Goal: Task Accomplishment & Management: Manage account settings

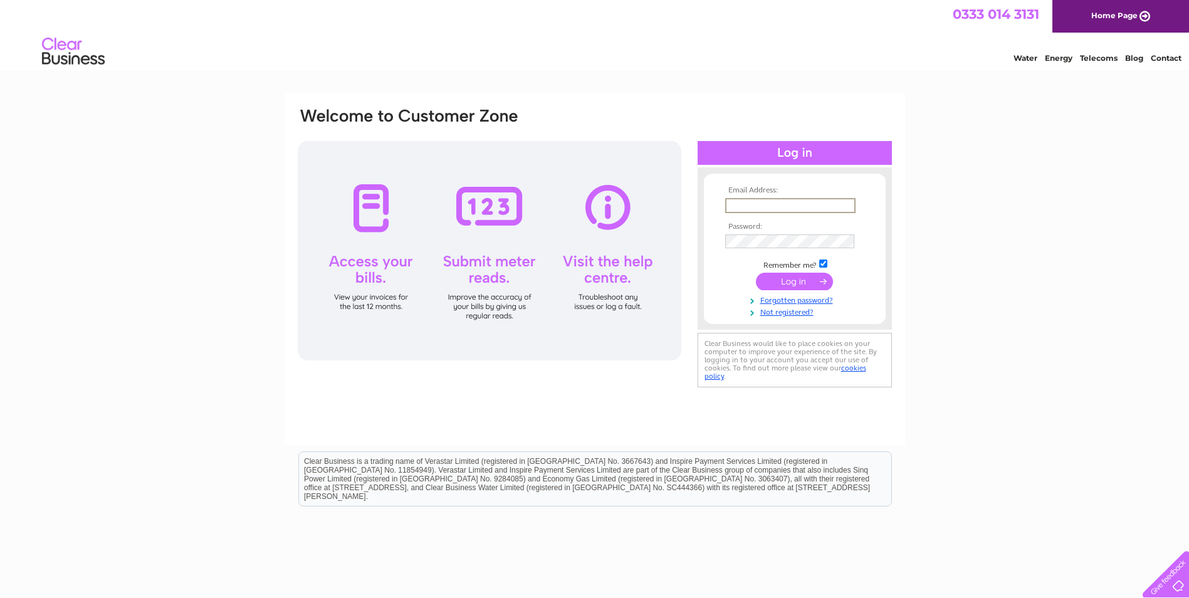
click at [567, 200] on input "text" at bounding box center [790, 205] width 130 height 15
type input "bankofleet@gmail.com"
click at [567, 283] on input "submit" at bounding box center [794, 282] width 77 height 18
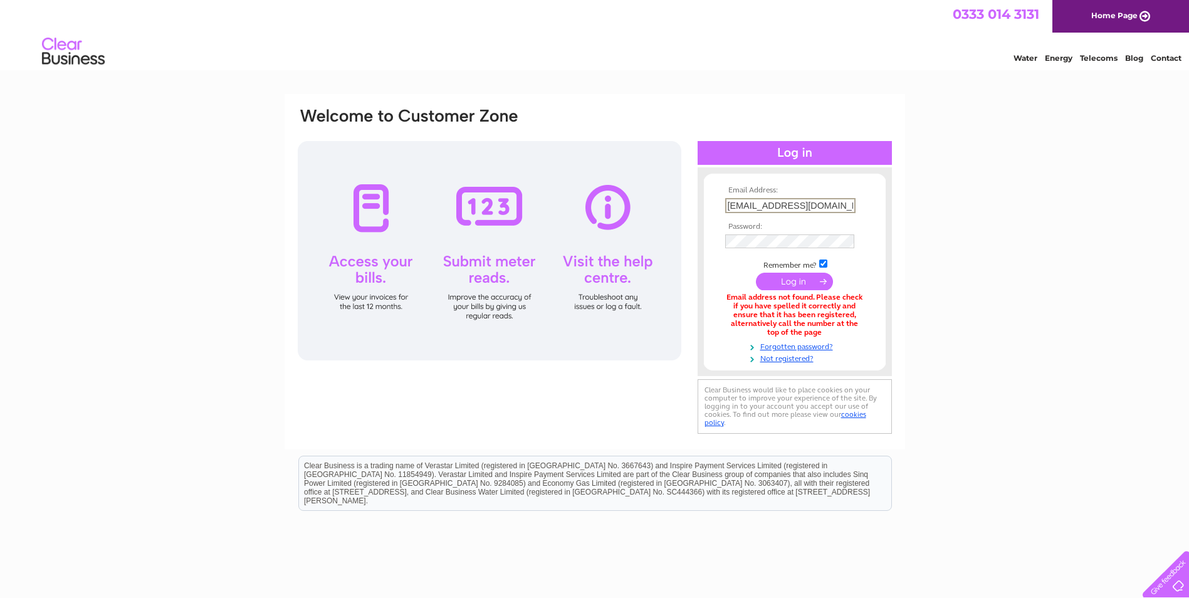
click at [754, 208] on input "bankofleet@gmail.com" at bounding box center [790, 205] width 130 height 15
type input "bankoffleet@gmail.com"
click at [1065, 251] on div "Email Address: bankoffleet@gmail.com Password: Forgotten password?" at bounding box center [594, 379] width 1189 height 570
click at [788, 281] on input "submit" at bounding box center [794, 282] width 77 height 18
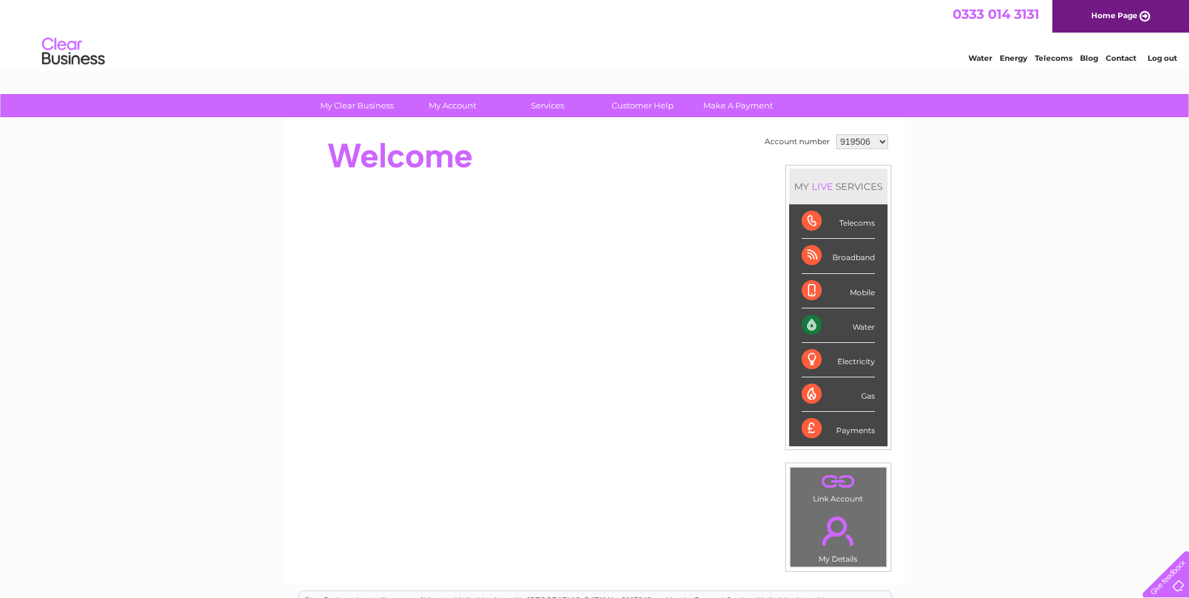
click at [863, 326] on div "Water" at bounding box center [838, 325] width 73 height 34
click at [863, 224] on div "Telecoms" at bounding box center [838, 221] width 73 height 34
click at [884, 138] on select "919506 2031550" at bounding box center [862, 141] width 52 height 15
select select "2031550"
click at [836, 134] on select "919506 2031550" at bounding box center [862, 141] width 52 height 15
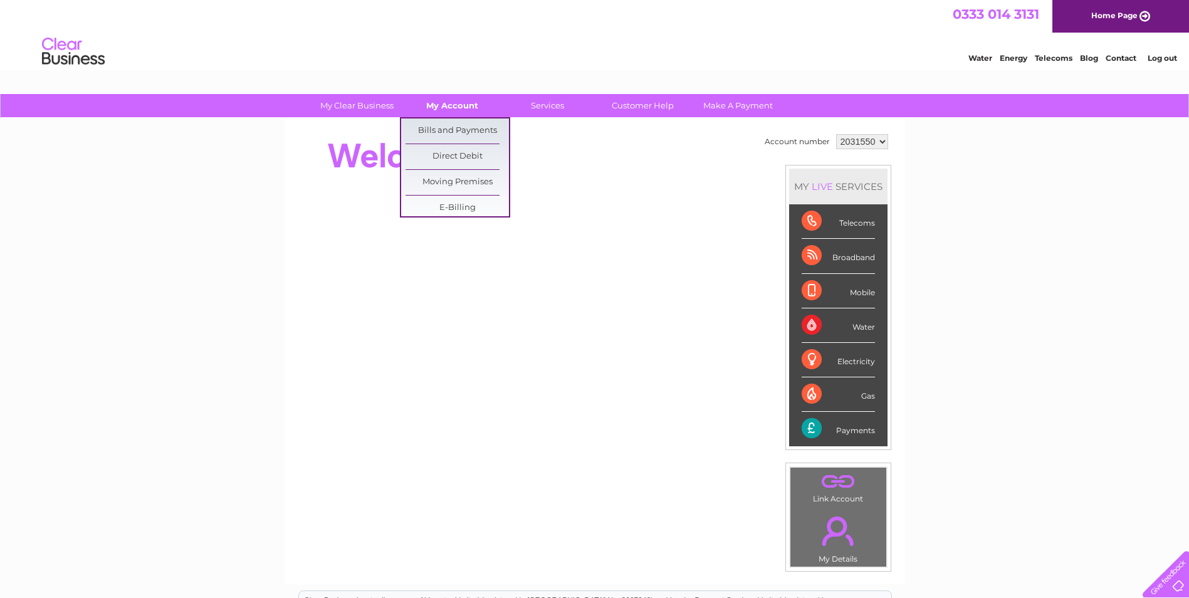
click at [456, 104] on link "My Account" at bounding box center [451, 105] width 103 height 23
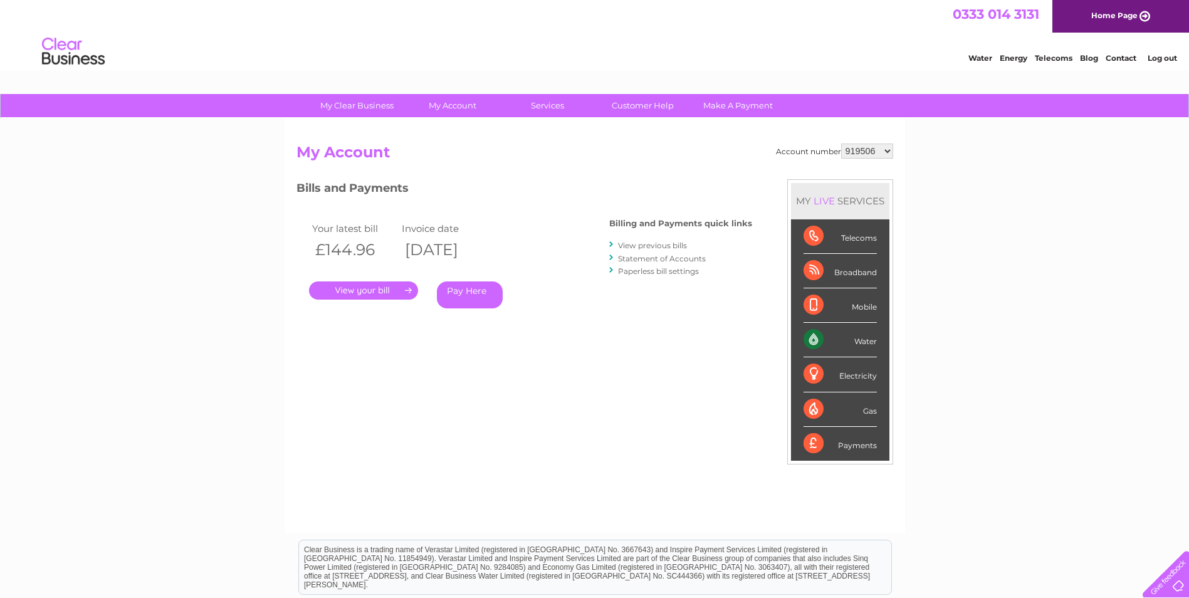
click at [385, 295] on link "." at bounding box center [363, 290] width 109 height 18
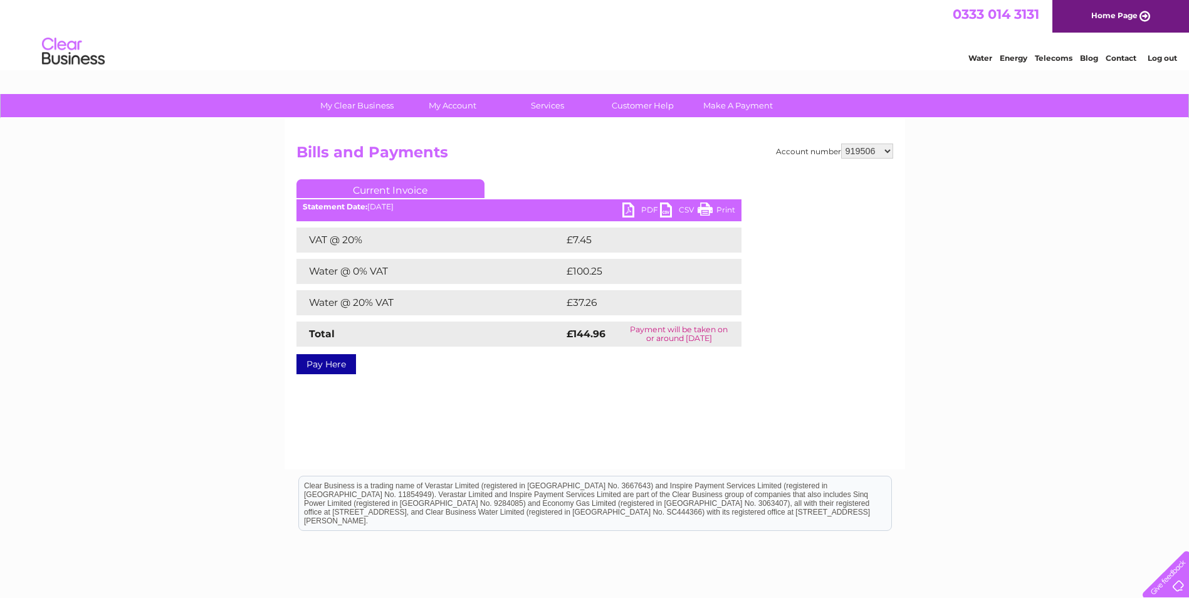
click at [888, 152] on select "919506 2031550" at bounding box center [867, 151] width 52 height 15
select select "2031550"
click at [841, 144] on select "919506 2031550" at bounding box center [867, 151] width 52 height 15
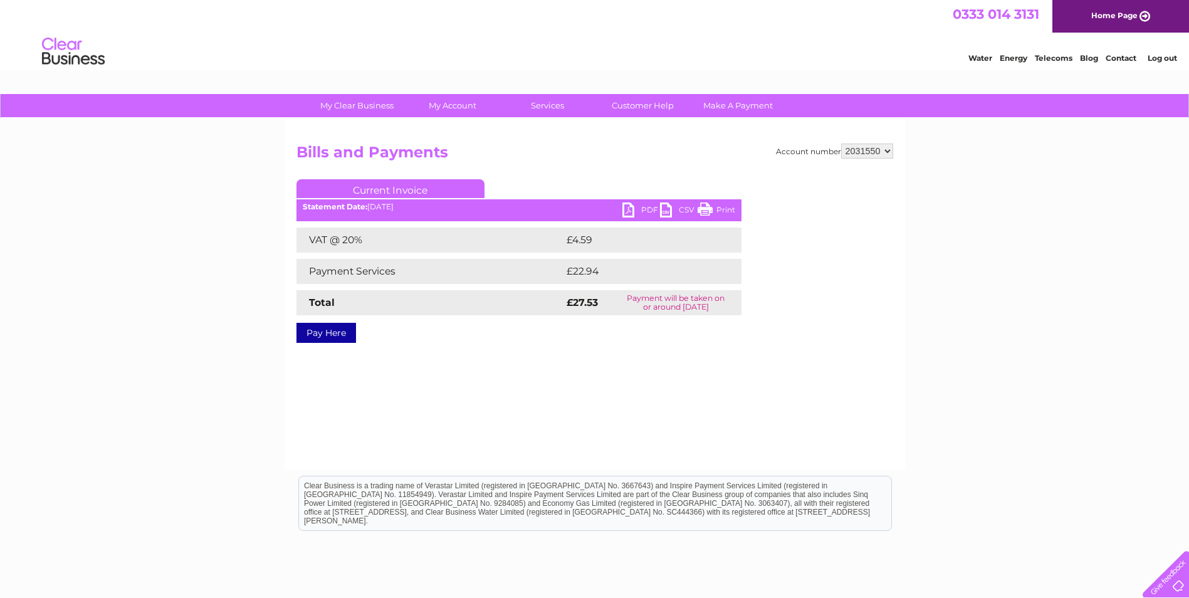
click at [633, 211] on link "PDF" at bounding box center [641, 211] width 38 height 18
click at [643, 102] on link "Customer Help" at bounding box center [642, 105] width 103 height 23
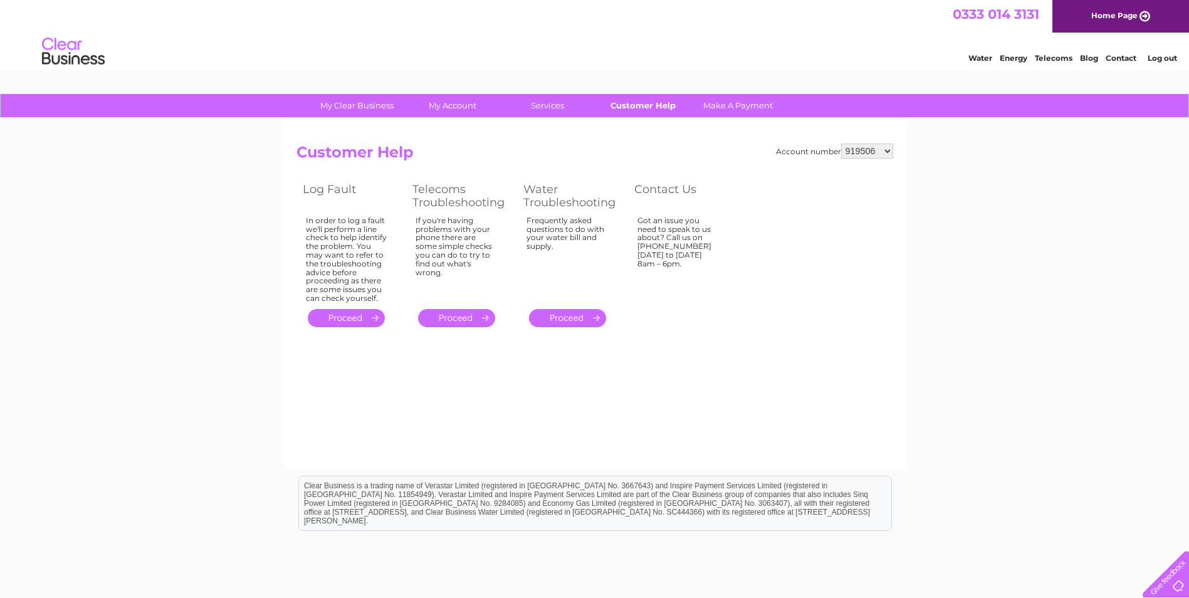
click at [659, 103] on link "Customer Help" at bounding box center [642, 105] width 103 height 23
click at [886, 150] on select "919506 2031550" at bounding box center [867, 151] width 52 height 15
click at [841, 144] on select "919506 2031550" at bounding box center [867, 151] width 52 height 15
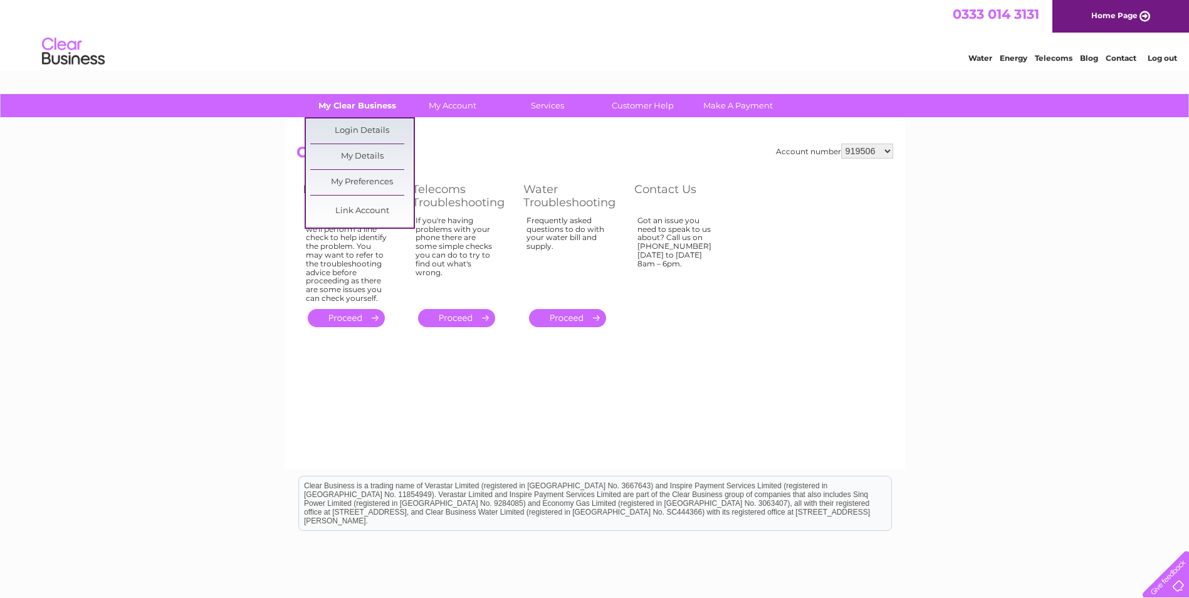
click at [371, 110] on link "My Clear Business" at bounding box center [356, 105] width 103 height 23
click at [368, 128] on link "Login Details" at bounding box center [361, 130] width 103 height 25
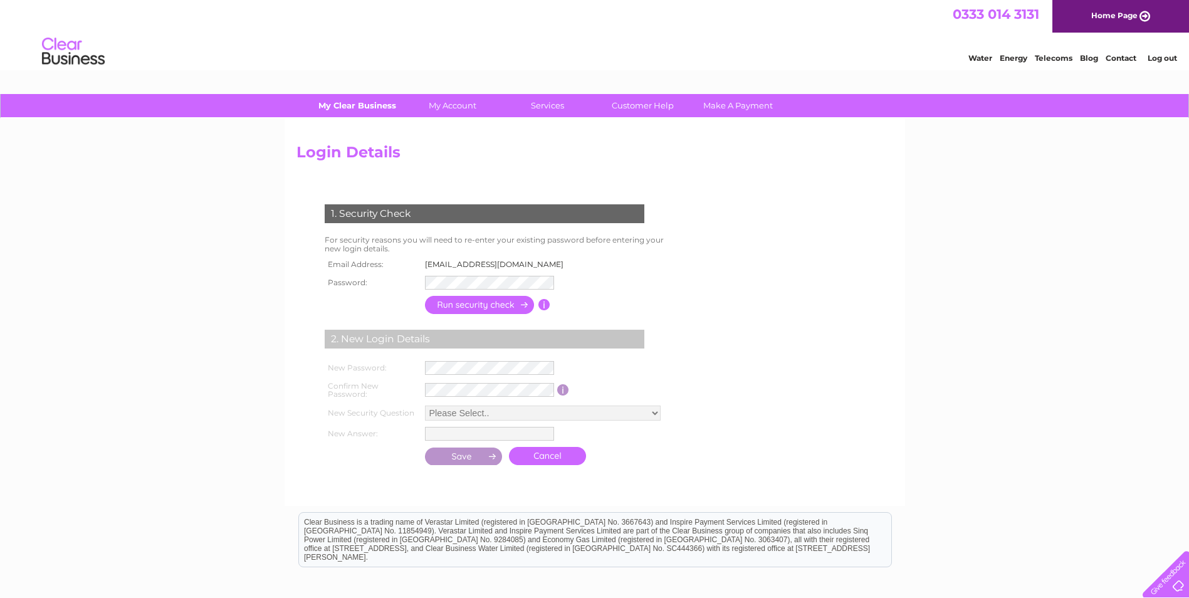
click at [370, 103] on link "My Clear Business" at bounding box center [356, 105] width 103 height 23
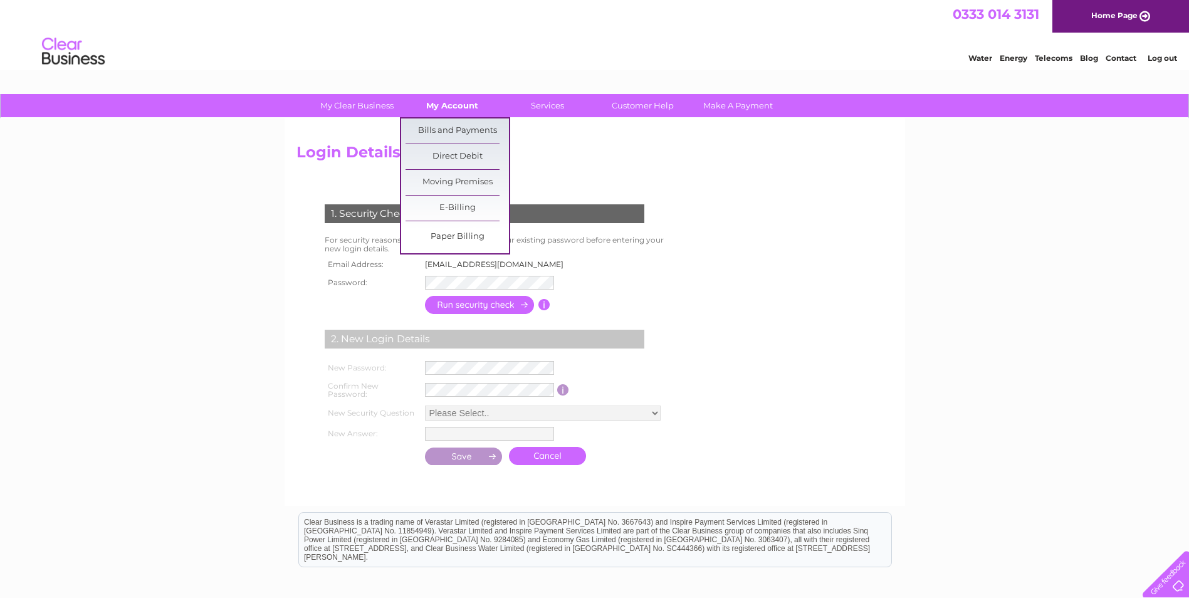
click at [458, 108] on link "My Account" at bounding box center [451, 105] width 103 height 23
click at [456, 125] on link "Bills and Payments" at bounding box center [456, 130] width 103 height 25
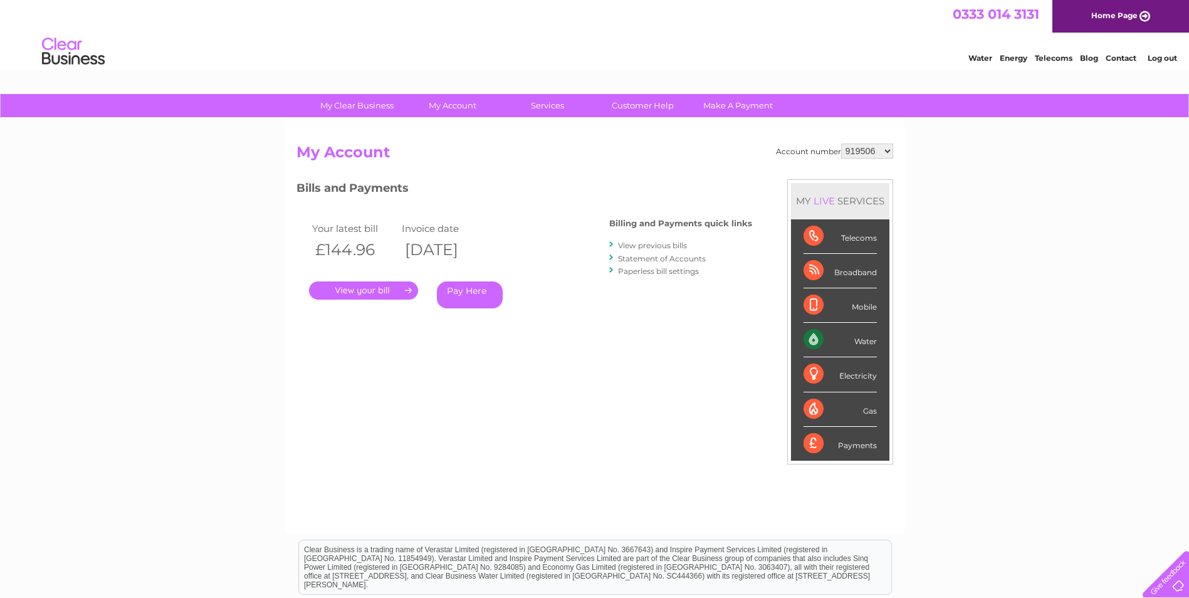
click at [379, 288] on link "." at bounding box center [363, 290] width 109 height 18
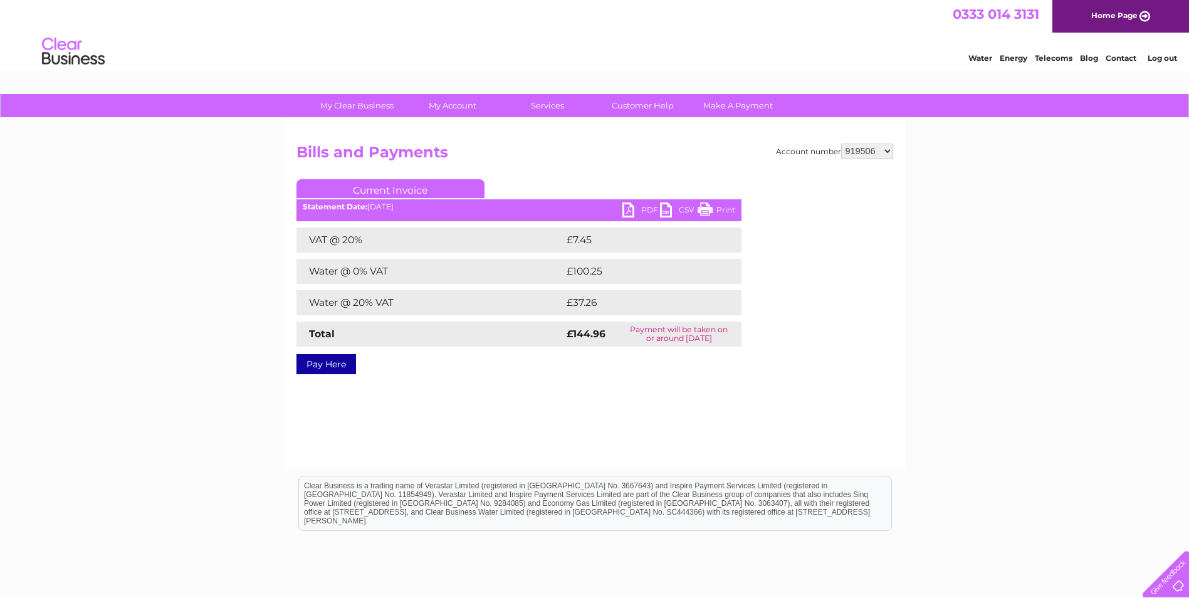
click at [635, 209] on link "PDF" at bounding box center [641, 211] width 38 height 18
drag, startPoint x: 1164, startPoint y: 58, endPoint x: 1142, endPoint y: 110, distance: 56.2
click at [1164, 58] on link "Log out" at bounding box center [1161, 57] width 29 height 9
